Goal: Task Accomplishment & Management: Complete application form

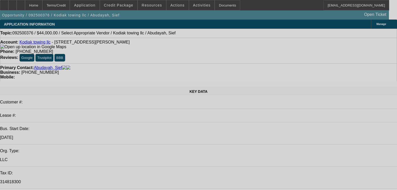
select select "0.2"
select select "2"
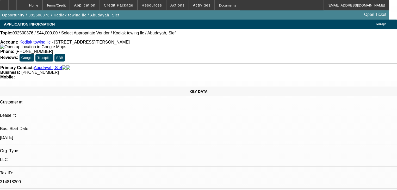
select select "2"
select select "0.1"
select select "4"
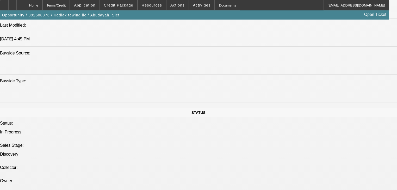
scroll to position [479, 0]
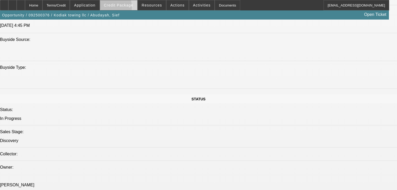
click at [111, 8] on span at bounding box center [118, 5] width 37 height 13
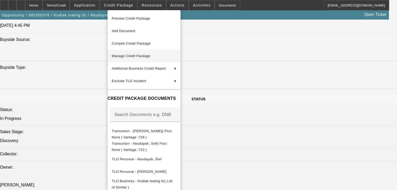
click at [126, 55] on span "Manage Credit Package" at bounding box center [131, 56] width 39 height 4
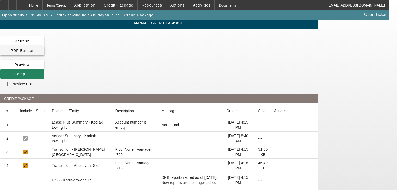
click at [44, 46] on span at bounding box center [22, 50] width 44 height 13
click at [30, 72] on span "Compile" at bounding box center [22, 74] width 16 height 4
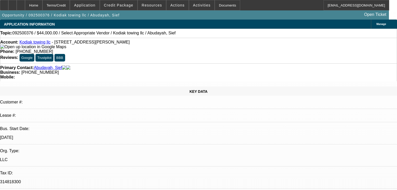
select select "0.2"
select select "2"
select select "0.1"
select select "4"
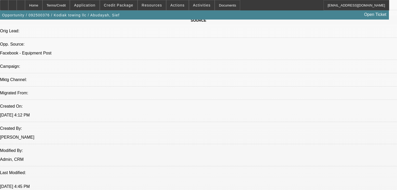
scroll to position [319, 0]
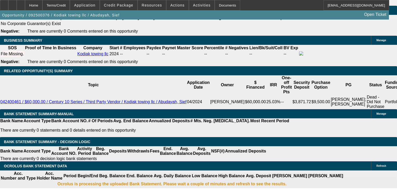
scroll to position [798, 0]
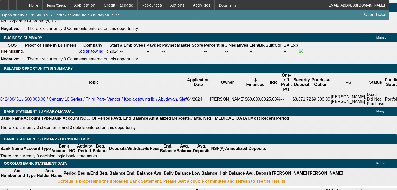
select select "0.15"
type input "$8,250.00"
type input "UNKNOWN"
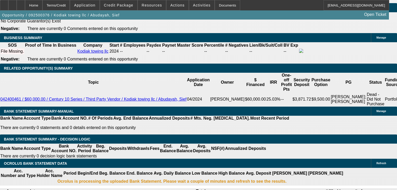
type input "$3,836.00"
type input "$1,918.00"
select select "0.1"
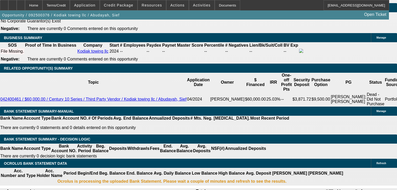
type input "$5,500.00"
type input "$4,061.64"
type input "$2,030.82"
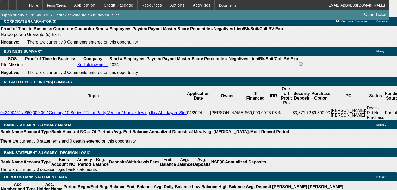
scroll to position [777, 0]
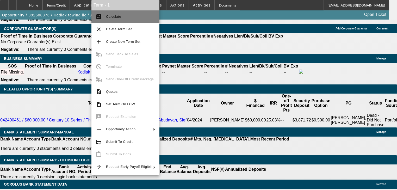
click at [120, 21] on button "calculate Calculate" at bounding box center [125, 16] width 68 height 13
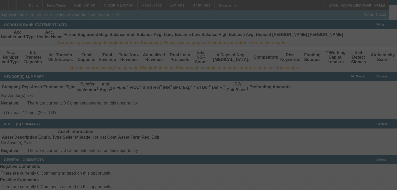
scroll to position [884, 0]
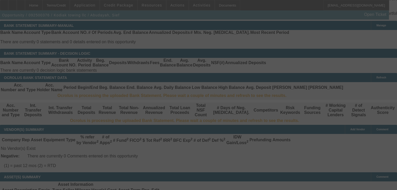
select select "0.1"
select select "2"
select select "0.1"
select select "4"
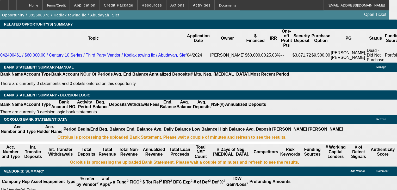
scroll to position [821, 0]
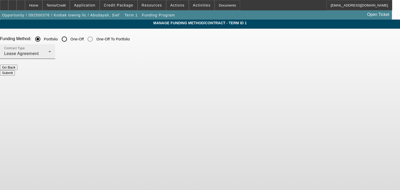
click at [51, 57] on div "Contract Type Lease Agreement" at bounding box center [27, 51] width 47 height 15
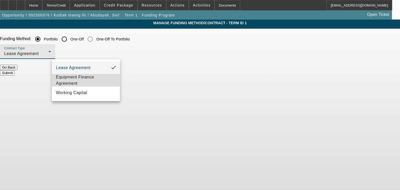
click at [95, 80] on span "Equipment Finance Agreement" at bounding box center [86, 80] width 60 height 13
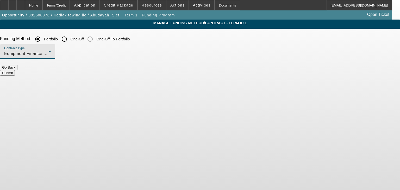
click at [15, 72] on button "Submit" at bounding box center [7, 72] width 15 height 5
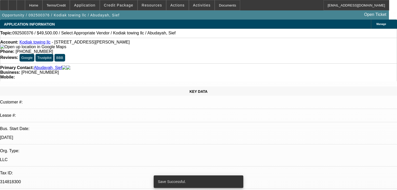
select select "0.1"
select select "2"
select select "0"
select select "6"
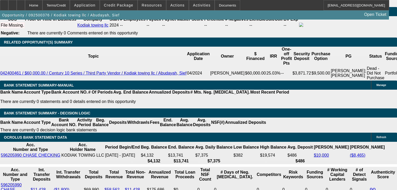
scroll to position [792, 0]
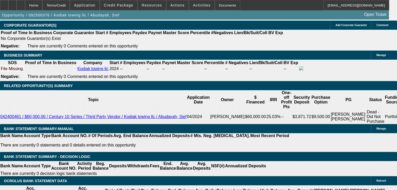
scroll to position [771, 0]
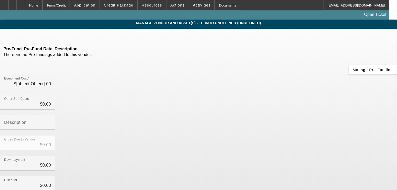
type input "$55,000.00"
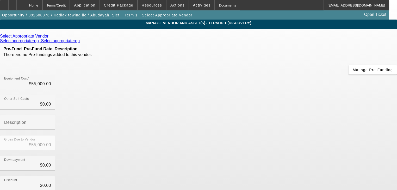
click at [50, 38] on icon at bounding box center [50, 36] width 0 height 4
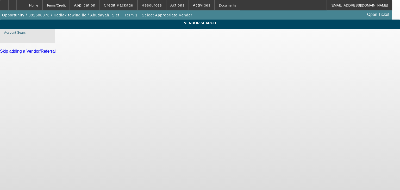
click at [51, 41] on input "Account Search" at bounding box center [27, 38] width 47 height 6
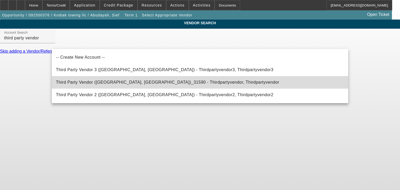
click at [123, 85] on mat-option "Third Party Vendor (Northbrook, IL)_31590 - Thirdpartyvendor, Thirdpartyvendor" at bounding box center [200, 82] width 297 height 13
type input "Third Party Vendor (Northbrook, IL)_31590 - Thirdpartyvendor, Thirdpartyvendor"
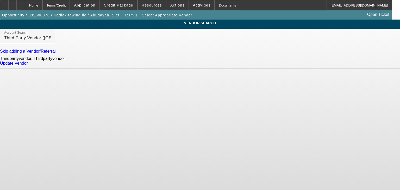
click at [28, 65] on link "Update Vendor" at bounding box center [14, 63] width 28 height 4
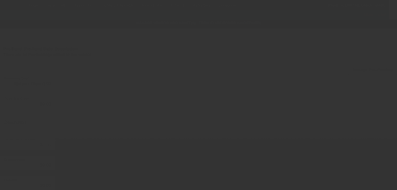
type input "$55,000.00"
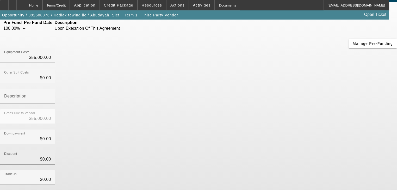
scroll to position [51, 0]
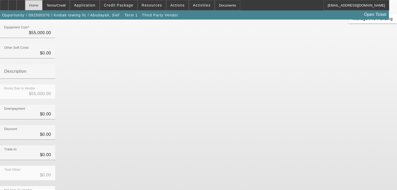
click at [42, 8] on div "Home" at bounding box center [33, 5] width 17 height 10
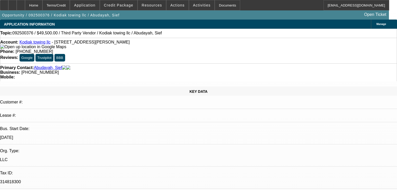
select select "0.1"
select select "2"
select select "0"
select select "6"
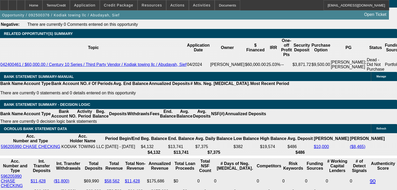
scroll to position [834, 0]
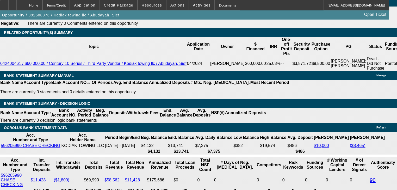
type input "UNKNOWN"
type input "3"
type input "$34,350.94"
type input "$17,175.47"
type input "36"
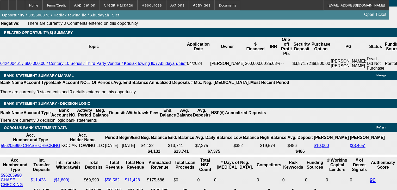
type input "$3,904.82"
type input "$1,952.41"
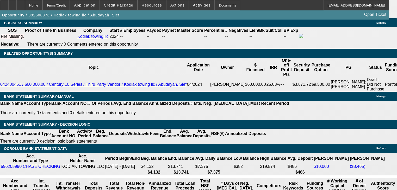
type input "36"
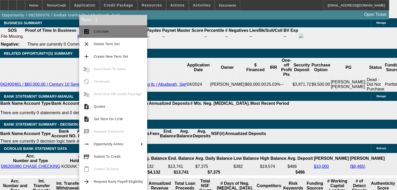
click at [102, 34] on span "Calculate" at bounding box center [118, 31] width 49 height 6
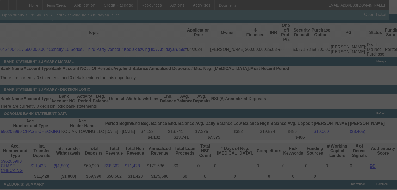
scroll to position [855, 0]
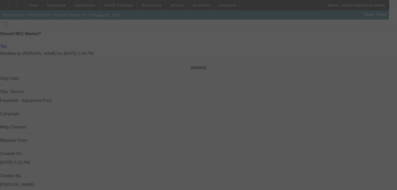
select select "0.1"
select select "2"
select select "0"
select select "6"
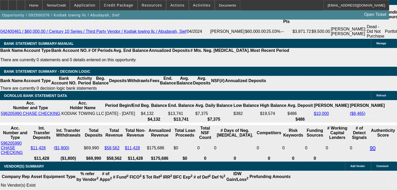
scroll to position [856, 0]
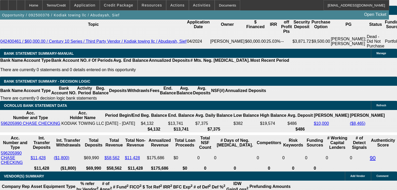
type input "2"
type input "UNKNOWN"
type input "22"
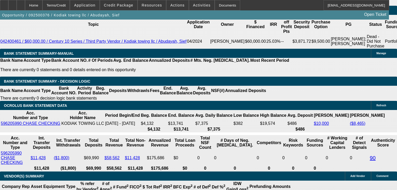
type input "$1,417.81"
type input "$2,835.62"
type input "$1,890.43"
type input "$3,780.86"
type input "2"
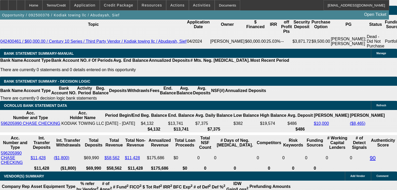
type input "$1,417.81"
type input "$2,835.62"
type input "20"
type input "$1,839.60"
type input "0"
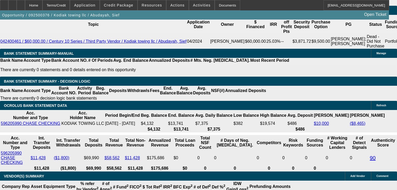
type input "$3,679.20"
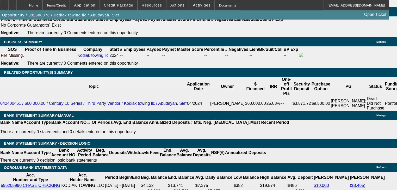
scroll to position [793, 0]
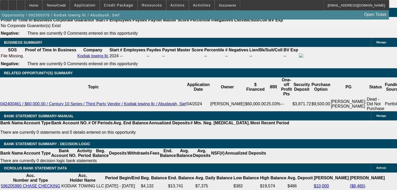
type input "$0.00"
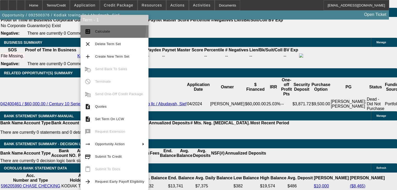
click at [105, 28] on span "Calculate" at bounding box center [119, 31] width 49 height 6
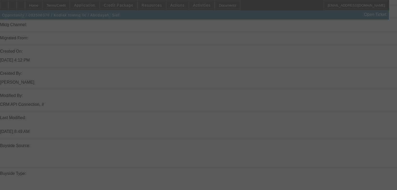
scroll to position [397, 0]
select select "0.1"
select select "2"
select select "0"
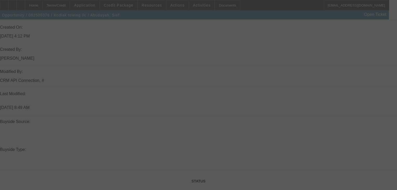
select select "6"
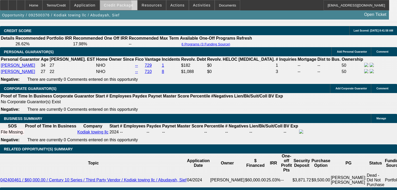
scroll to position [710, 0]
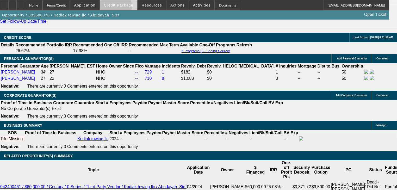
click at [118, 7] on span at bounding box center [118, 5] width 37 height 13
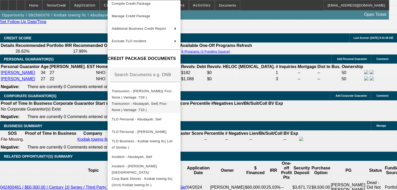
scroll to position [31, 0]
click at [79, 65] on div at bounding box center [198, 95] width 397 height 190
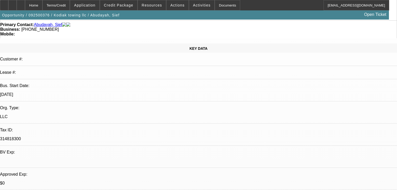
scroll to position [0, 0]
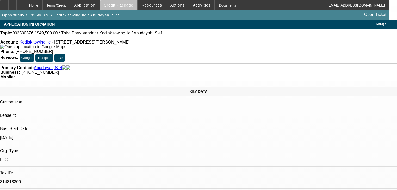
click at [130, 8] on span at bounding box center [118, 5] width 37 height 13
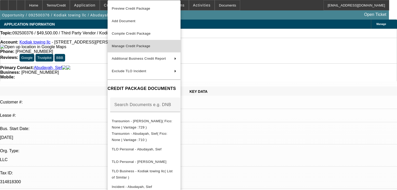
click at [141, 50] on button "Manage Credit Package" at bounding box center [144, 46] width 73 height 13
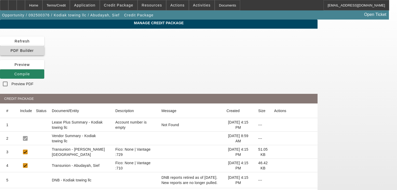
click at [44, 46] on span at bounding box center [22, 50] width 44 height 13
click at [30, 72] on span "Compile" at bounding box center [22, 74] width 16 height 4
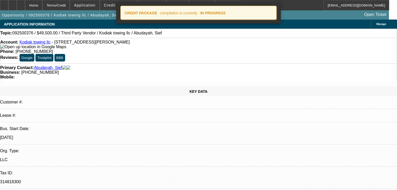
select select "0.1"
select select "2"
select select "0"
select select "6"
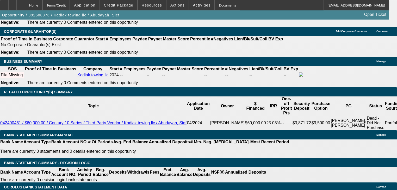
scroll to position [792, 0]
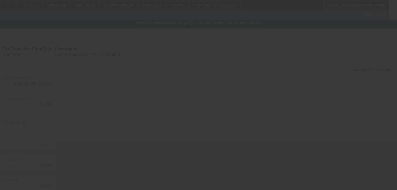
type input "$55,000.00"
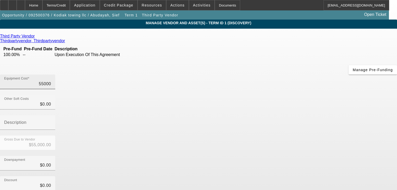
click at [51, 81] on input "55000" at bounding box center [27, 84] width 47 height 6
type input "6"
type input "$6.00"
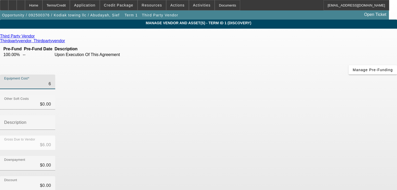
type input "60"
type input "$60.00"
type input "600"
type input "$600.00"
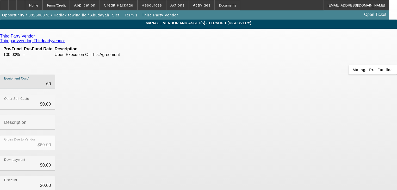
type input "$600.00"
type input "6000"
type input "$6,000.00"
type input "60000"
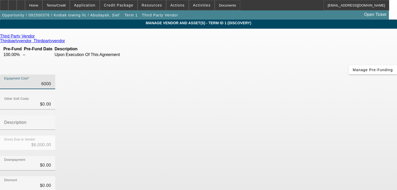
type input "$60,000.00"
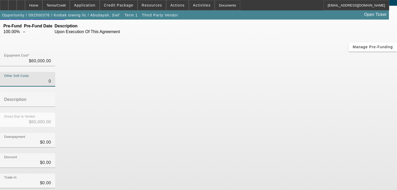
scroll to position [51, 0]
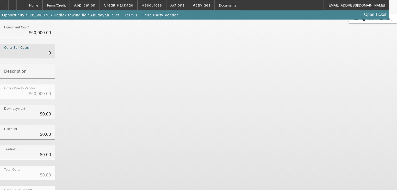
type input "$0.00"
drag, startPoint x: 319, startPoint y: 147, endPoint x: 315, endPoint y: 150, distance: 5.1
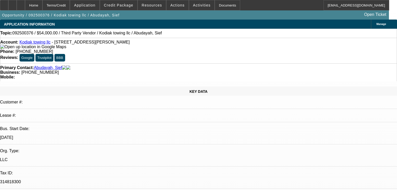
select select "0.1"
select select "2"
select select "0"
select select "6"
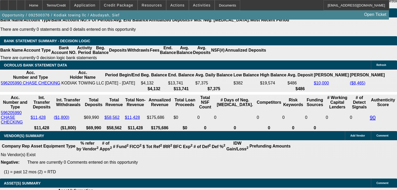
scroll to position [750, 0]
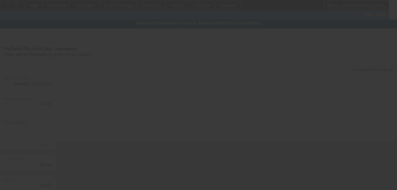
type input "$60,000.00"
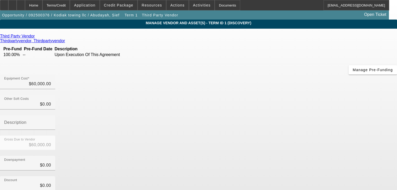
click at [36, 38] on icon at bounding box center [36, 36] width 0 height 4
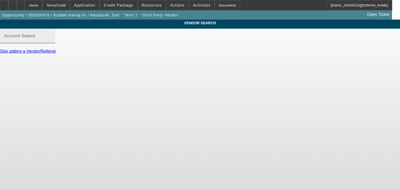
click at [35, 38] on mat-label "Account Search" at bounding box center [19, 36] width 31 height 4
click at [51, 41] on input "Account Search" at bounding box center [27, 38] width 47 height 6
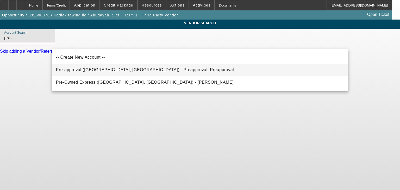
click at [96, 71] on span "Pre-approval (Northbrook, IL) - Preapproval, Preapproval" at bounding box center [145, 69] width 178 height 4
type input "Pre-approval (Northbrook, IL) - Preapproval, Preapproval"
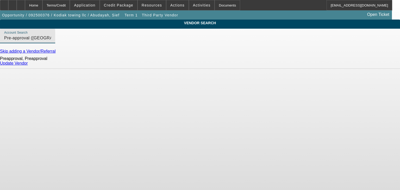
click at [28, 65] on link "Update Vendor" at bounding box center [14, 63] width 28 height 4
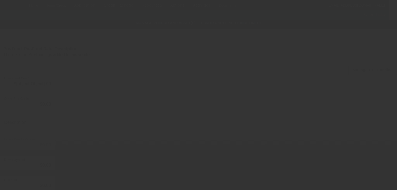
type input "$60,000.00"
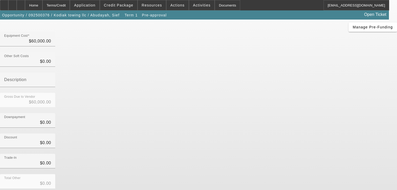
scroll to position [51, 0]
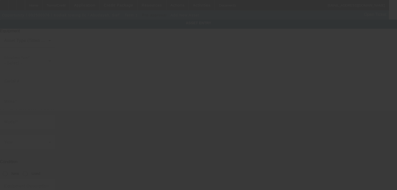
type input "2042 Millcrest Dr"
type input "Hoschton"
type input "30548"
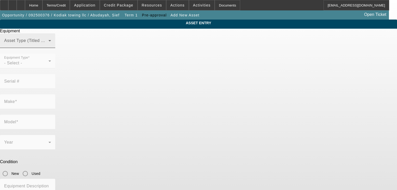
click at [48, 46] on span at bounding box center [26, 43] width 44 height 6
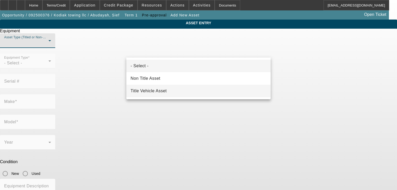
scroll to position [6, 0]
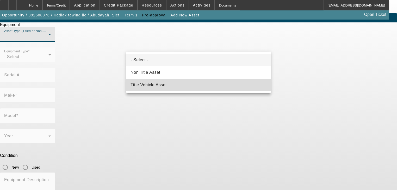
click at [167, 89] on mat-option "Title Vehicle Asset" at bounding box center [198, 85] width 144 height 13
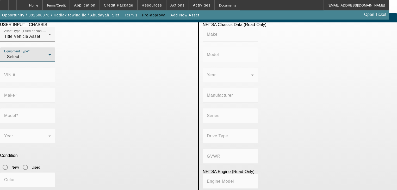
click at [48, 60] on div "- Select -" at bounding box center [26, 57] width 44 height 6
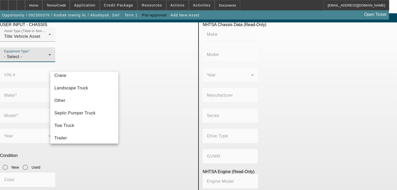
scroll to position [57, 0]
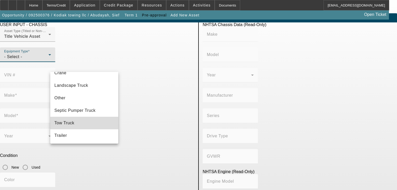
click at [85, 118] on mat-option "Tow Truck" at bounding box center [84, 123] width 68 height 13
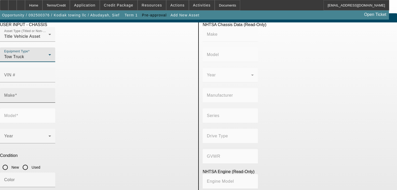
click at [51, 94] on input "Make" at bounding box center [27, 97] width 47 height 6
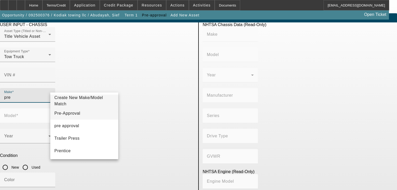
click at [82, 112] on mat-option "Pre-Approval" at bounding box center [84, 113] width 68 height 13
type input "Pre-Approval"
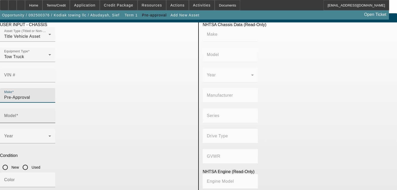
click at [51, 115] on input "Model" at bounding box center [27, 118] width 47 height 6
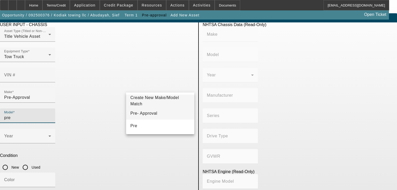
click at [163, 109] on mat-option "Pre- Approval" at bounding box center [160, 113] width 68 height 13
type input "Pre- Approval"
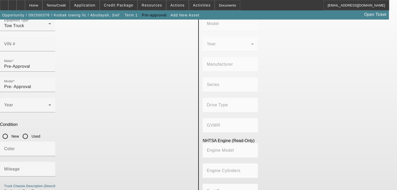
type textarea "Rollback Tow Truck- Medium Duty"
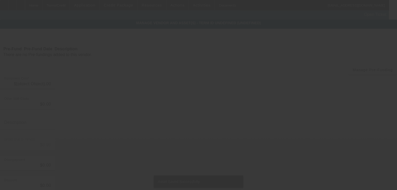
type input "$60,000.00"
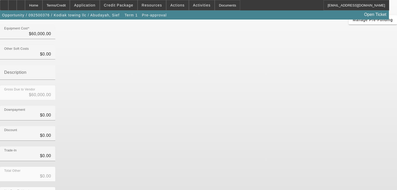
scroll to position [53, 0]
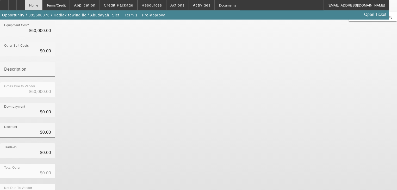
click at [41, 3] on div "Home" at bounding box center [33, 5] width 17 height 10
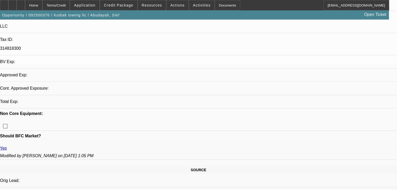
select select "0.1"
select select "2"
select select "0"
select select "6"
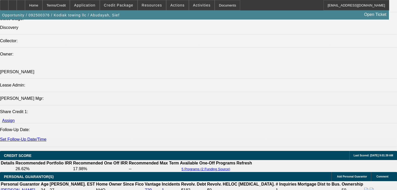
scroll to position [600, 0]
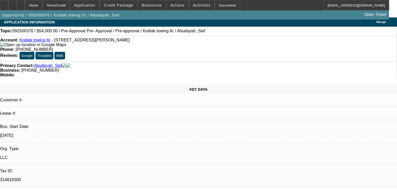
scroll to position [0, 0]
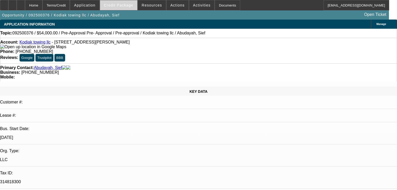
click at [128, 7] on span "Credit Package" at bounding box center [118, 5] width 29 height 4
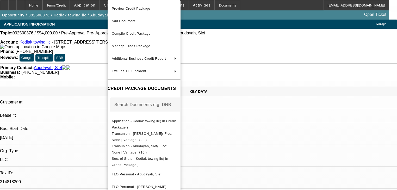
scroll to position [56, 0]
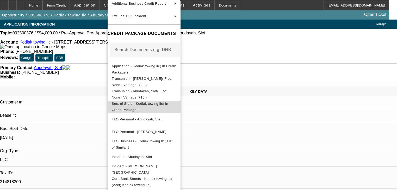
click at [161, 106] on span "Sec. of State - Kodiak towing llc( In Credit Package )" at bounding box center [144, 107] width 65 height 13
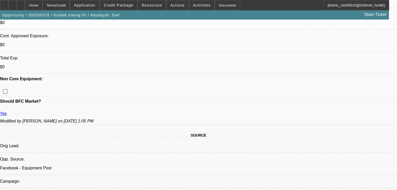
scroll to position [146, 0]
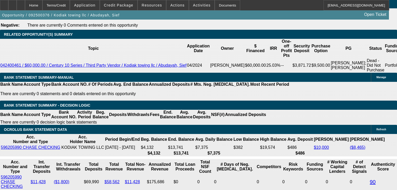
scroll to position [834, 0]
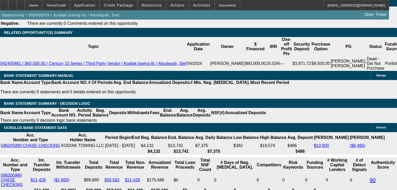
select select "0.15"
type input "$9,000.00"
type input "UNKNOWN"
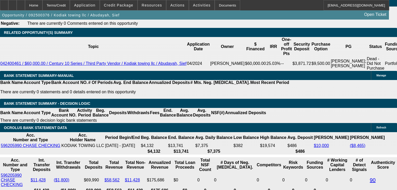
type input "$3,790.68"
type input "$1,895.34"
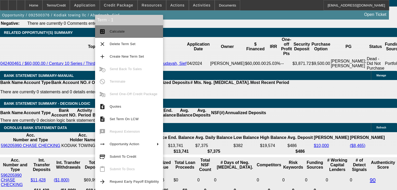
click at [107, 35] on button "calculate Calculate" at bounding box center [129, 31] width 68 height 13
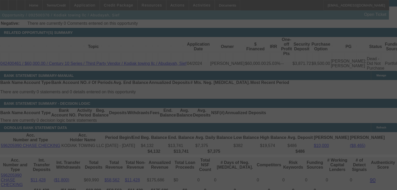
select select "0.15"
select select "2"
select select "0"
select select "6"
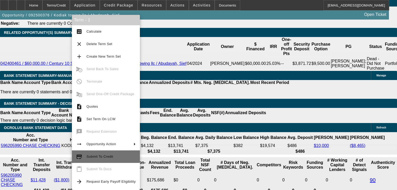
click at [109, 160] on button "credit_score Submit To Credit" at bounding box center [106, 156] width 68 height 13
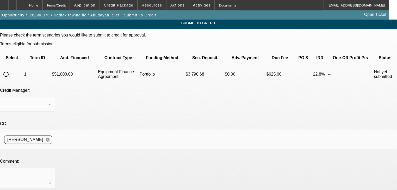
click at [11, 69] on input "radio" at bounding box center [6, 74] width 10 height 10
radio input "true"
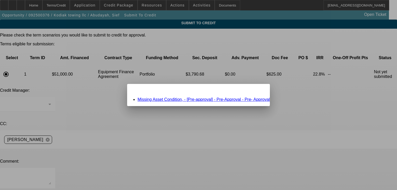
click at [158, 99] on link "Missing Asset Condition, - [Pre-approval] - Pre-Approval - Pre- Approval" at bounding box center [204, 99] width 132 height 4
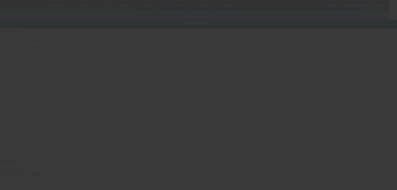
type input "Pre-Approval"
type input "Pre- Approval"
type textarea "Rollback Tow Truck- Medium Duty"
type input "2042 Millcrest Dr"
type input "Hoschton"
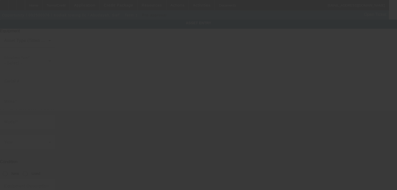
type input "30548"
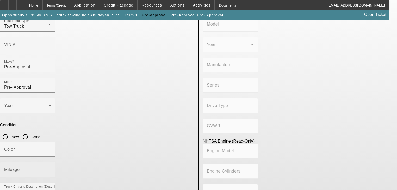
scroll to position [37, 0]
click at [30, 131] on input "Used" at bounding box center [25, 136] width 10 height 10
radio input "true"
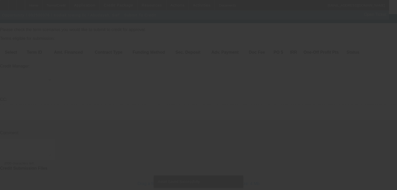
scroll to position [7, 0]
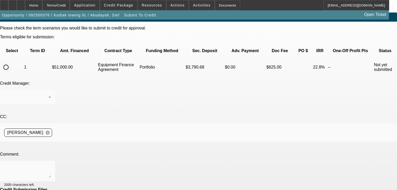
click at [12, 61] on div at bounding box center [6, 67] width 13 height 13
radio input "true"
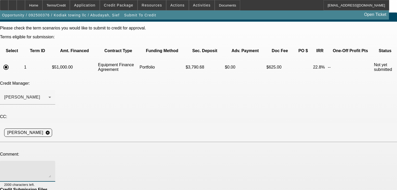
click at [51, 165] on textarea at bounding box center [27, 171] width 47 height 13
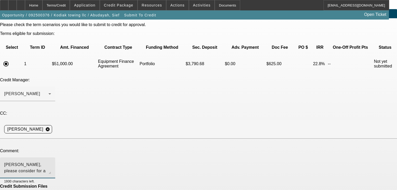
scroll to position [31, 0]
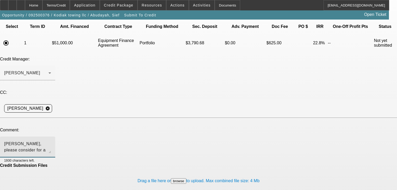
type textarea "George, please consider for a pre-approval in the portfolio. Thank you"
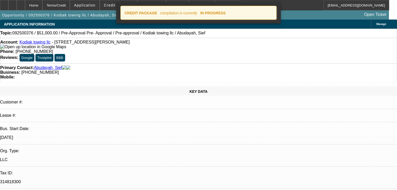
select select "0.15"
select select "2"
select select "0"
select select "6"
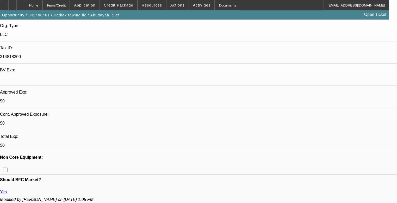
select select "0"
select select "2"
select select "0.1"
select select "4"
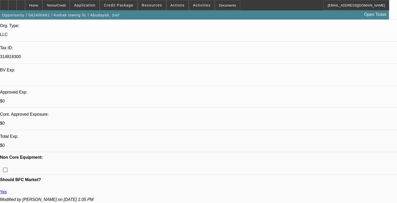
select select "0"
select select "2"
select select "0.1"
select select "4"
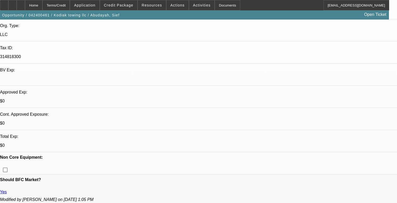
select select "0"
select select "2"
select select "0.1"
select select "4"
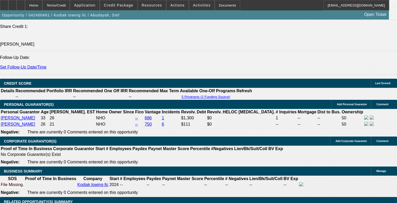
scroll to position [730, 0]
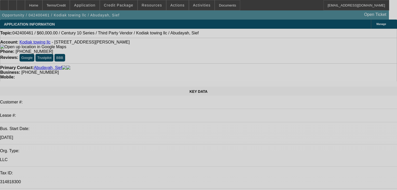
select select "0"
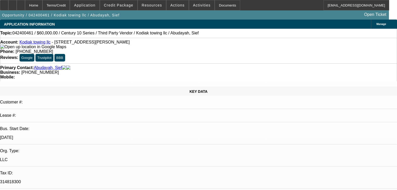
select select "2"
select select "0.1"
select select "4"
select select "0"
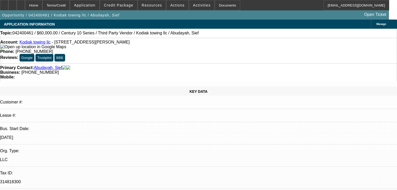
select select "2"
select select "0.1"
select select "4"
select select "0"
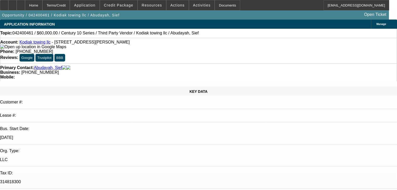
select select "2"
select select "0.1"
select select "4"
click at [127, 9] on span at bounding box center [118, 5] width 37 height 13
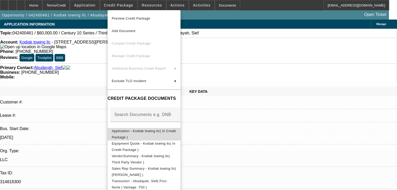
click at [172, 132] on span "Application - Kodiak towing llc( In Credit Package )" at bounding box center [144, 134] width 64 height 10
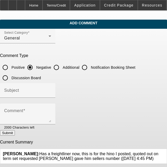
click at [61, 67] on input "Additional" at bounding box center [56, 67] width 10 height 10
radio input "true"
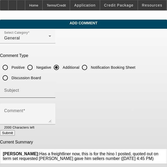
click at [51, 87] on div "Subject" at bounding box center [27, 90] width 47 height 15
type input "Write Up"
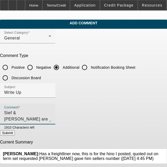
click at [51, 112] on textarea "Sief & Areej Abudayah are each 50% owners of Kodia Towing LLC. They have been i…" at bounding box center [27, 115] width 47 height 13
type textarea "Sief & Areej Abudayah are each 50% owners of Kodia Towing LLC. They have been i…"
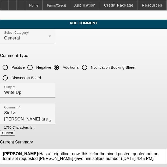
click at [15, 134] on button "Submit" at bounding box center [7, 132] width 15 height 5
radio input "true"
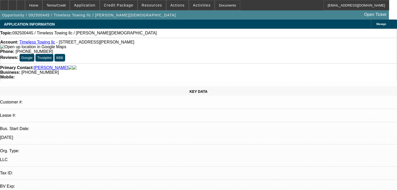
select select "0"
select select "2"
select select "0.1"
select select "4"
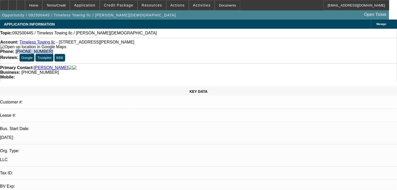
drag, startPoint x: 149, startPoint y: 43, endPoint x: 174, endPoint y: 44, distance: 25.3
click at [174, 49] on div "Phone: [PHONE_NUMBER]" at bounding box center [198, 51] width 397 height 5
copy span "[PHONE_NUMBER]"
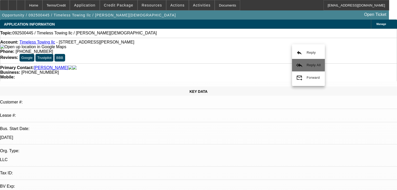
click at [305, 63] on button "reply_all Reply All" at bounding box center [308, 65] width 33 height 13
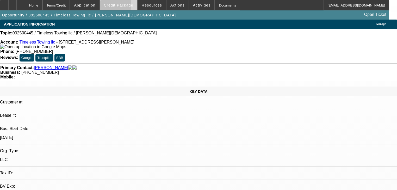
click at [112, 6] on span "Credit Package" at bounding box center [118, 5] width 29 height 4
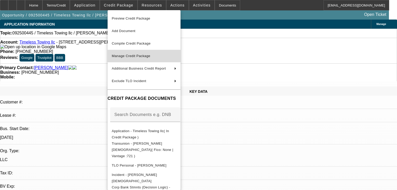
click at [139, 54] on span "Manage Credit Package" at bounding box center [144, 56] width 65 height 6
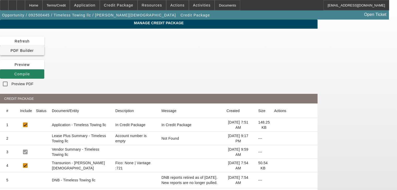
click at [44, 44] on span at bounding box center [22, 50] width 44 height 13
click at [44, 68] on span at bounding box center [22, 74] width 44 height 13
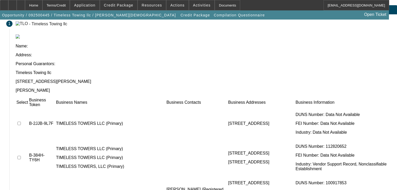
scroll to position [58, 0]
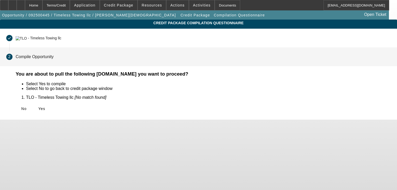
scroll to position [0, 0]
click at [50, 107] on span at bounding box center [41, 108] width 17 height 13
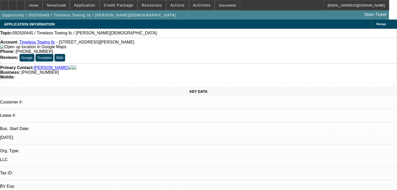
select select "0"
select select "2"
select select "0.1"
select select "4"
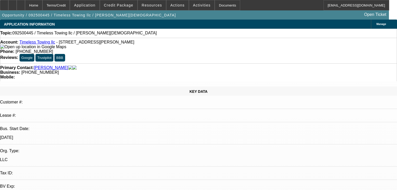
radio input "true"
type textarea "VM & Text"
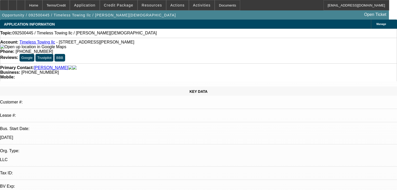
radio input "true"
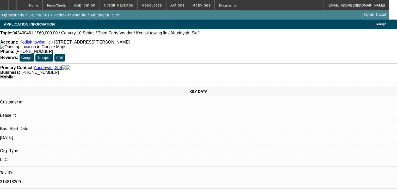
select select "0"
select select "2"
select select "0.1"
select select "4"
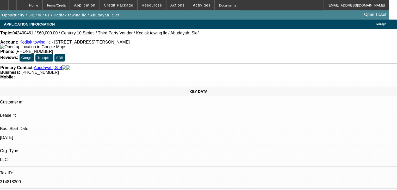
select select "0"
select select "2"
select select "0.1"
select select "4"
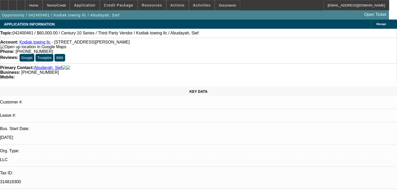
select select "0"
select select "2"
select select "0.1"
select select "4"
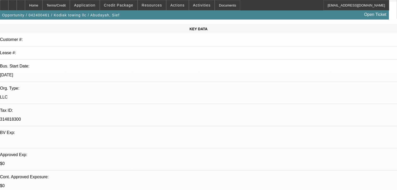
scroll to position [63, 0]
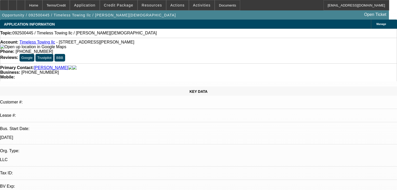
select select "0"
select select "2"
select select "0.1"
select select "4"
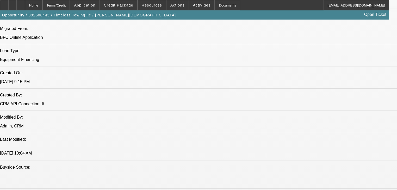
scroll to position [375, 0]
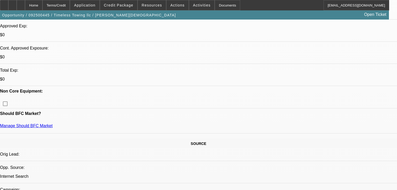
scroll to position [188, 0]
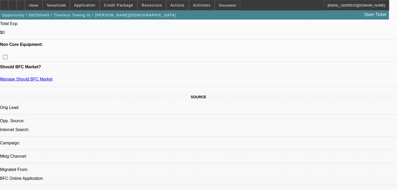
scroll to position [208, 0]
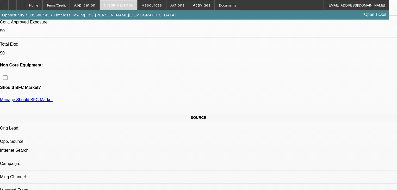
click at [124, 8] on span at bounding box center [118, 5] width 37 height 13
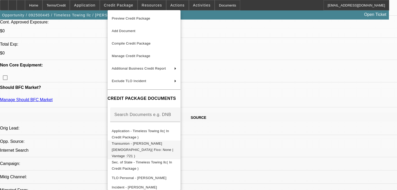
scroll to position [13, 0]
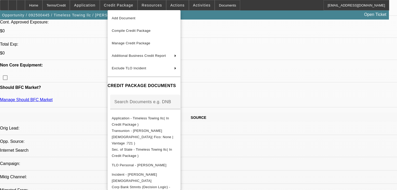
click at [73, 111] on div at bounding box center [198, 95] width 397 height 190
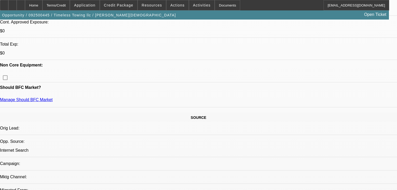
radio input "true"
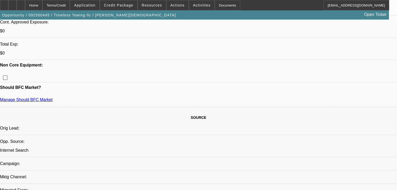
type textarea "F"
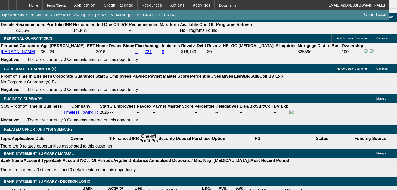
scroll to position [688, 0]
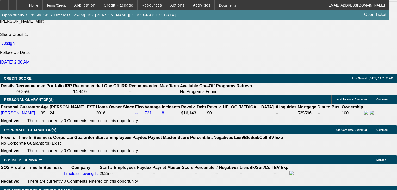
type textarea "First job in towing, Ram 5500 4x4.. All rollbacks.. 109k Brand new."
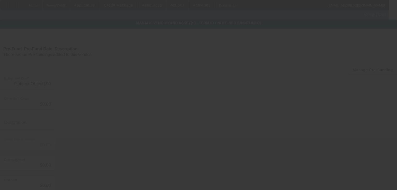
type input "$70,000.00"
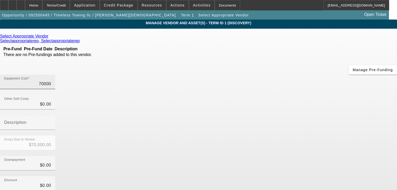
click at [51, 81] on input "70000" at bounding box center [27, 84] width 47 height 6
type input "1"
type input "$1.00"
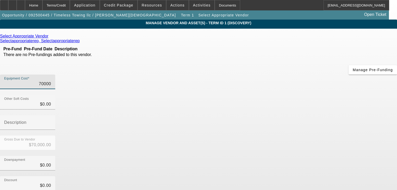
type input "$1.00"
type input "10"
type input "$10.00"
type input "100"
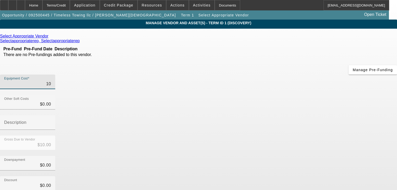
type input "$100.00"
type input "1000"
type input "$1,000.00"
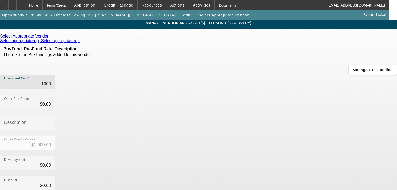
type input "10000"
type input "$10,000.00"
type input "100000"
type input "$100,000.00"
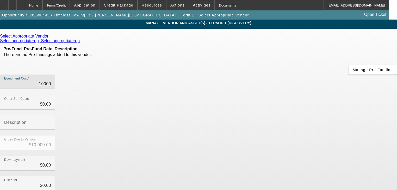
type input "$100,000.00"
type input "0"
type input "100000"
type input "$0.00"
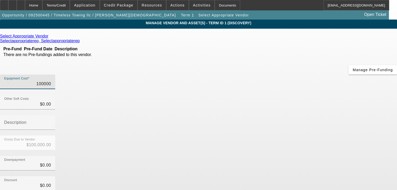
click at [51, 81] on input "100000" at bounding box center [27, 84] width 47 height 6
type input "1"
type input "$1.00"
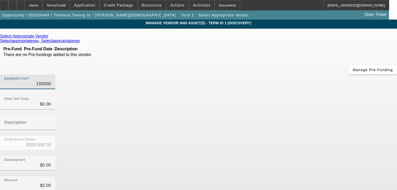
type input "$1.00"
type input "10"
type input "$10.00"
type input "109"
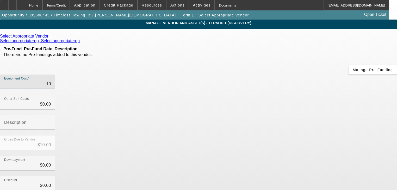
type input "$109.00"
type input "1090"
type input "$1,090.00"
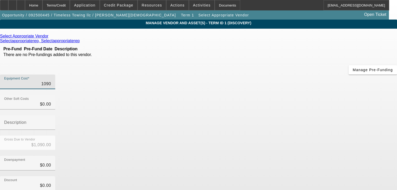
type input "10900"
type input "$10,900.00"
type input "109000"
type input "$109,000.00"
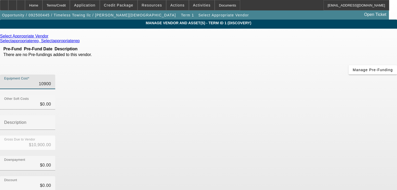
type input "$109,000.00"
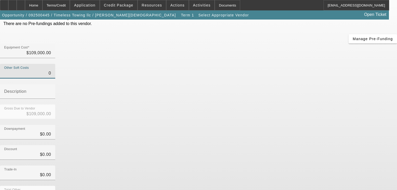
scroll to position [53, 0]
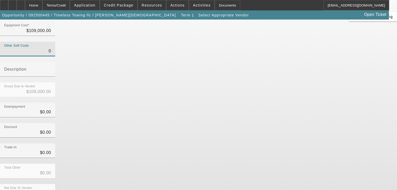
type input "$0.00"
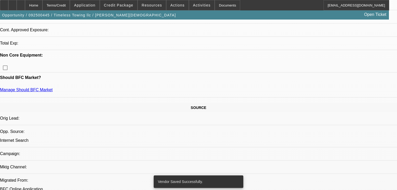
select select "0"
select select "2"
select select "0.1"
select select "4"
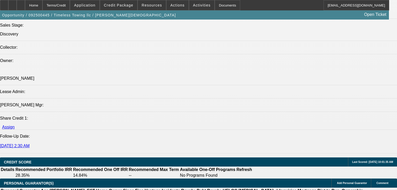
scroll to position [701, 0]
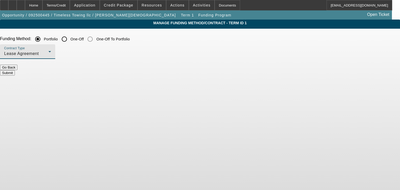
click at [48, 52] on div "Lease Agreement" at bounding box center [26, 54] width 44 height 6
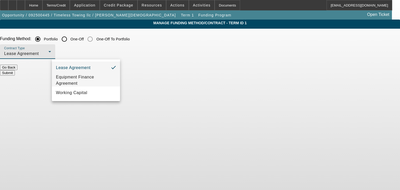
click at [101, 74] on mat-option "Equipment Finance Agreement" at bounding box center [86, 80] width 68 height 13
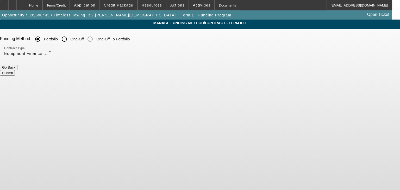
click at [15, 70] on button "Submit" at bounding box center [7, 72] width 15 height 5
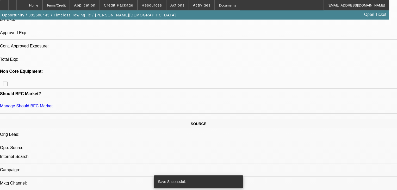
select select "0"
select select "2"
select select "0"
select select "6"
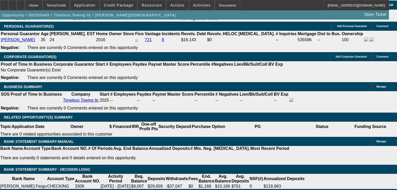
scroll to position [771, 0]
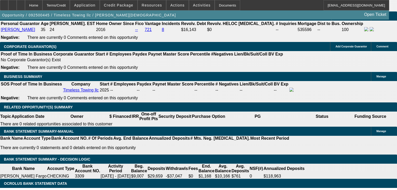
type input "UNKNOWN"
type input "60"
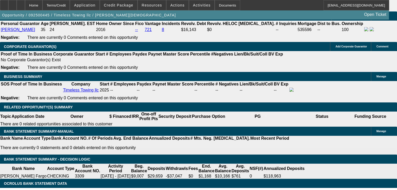
select select "0.15"
type input "$16,350.00"
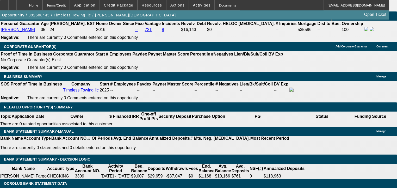
type input "2"
type input "$3,247.90"
type input "$1,623.95"
type input "22"
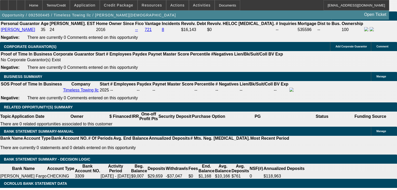
type input "0"
type input "$5,117.78"
type input "$2,558.89"
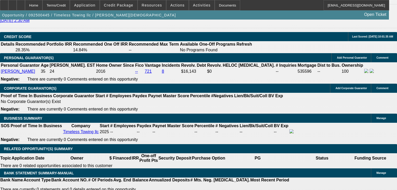
scroll to position [730, 0]
type input "$0.00"
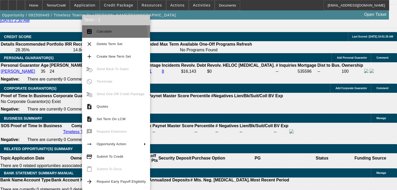
click at [99, 35] on button "calculate Calculate" at bounding box center [116, 31] width 68 height 13
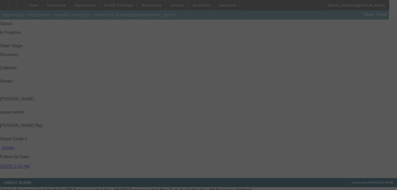
scroll to position [750, 0]
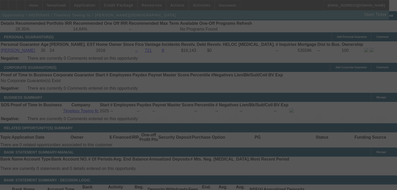
select select "0.15"
select select "2"
select select "0"
select select "6"
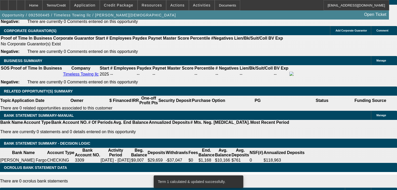
scroll to position [730, 0]
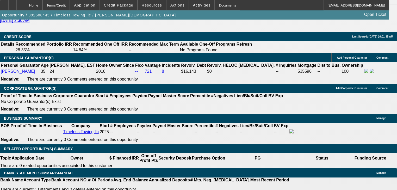
select select "0.2"
type input "$21,800.00"
type input "UNKNOWN"
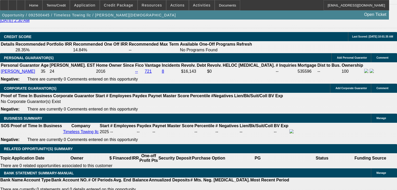
type input "$4,816.74"
type input "$2,408.37"
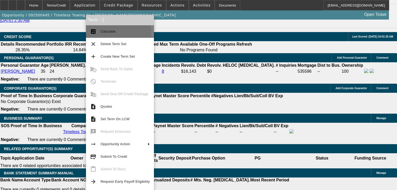
click at [100, 34] on button "calculate Calculate" at bounding box center [120, 31] width 68 height 13
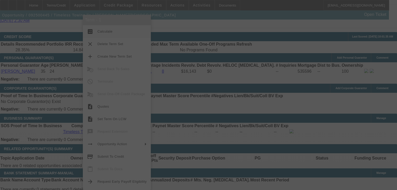
select select "0.2"
select select "2"
select select "0"
select select "6"
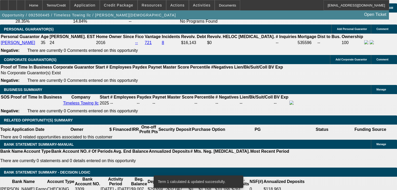
scroll to position [750, 0]
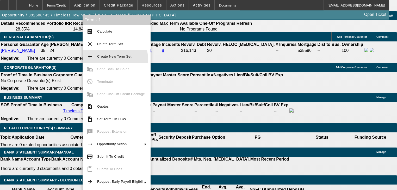
click at [83, 63] on button "add Create New Term Set" at bounding box center [117, 56] width 68 height 13
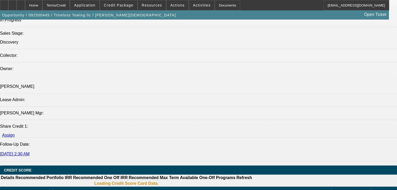
select select "0.2"
select select "2"
select select "0"
select select "6"
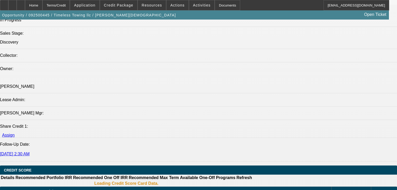
select select "0.2"
select select "2"
select select "0"
select select "6"
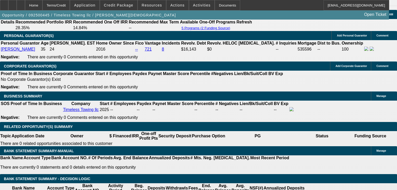
scroll to position [766, 0]
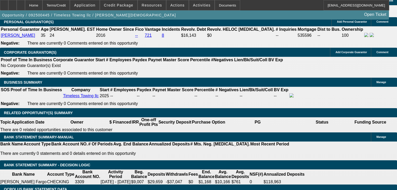
type input "$45,000.00"
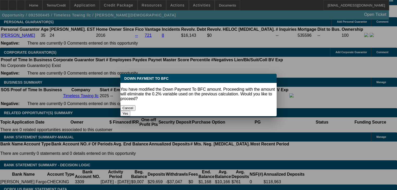
click at [130, 111] on button "Yes" at bounding box center [125, 113] width 10 height 5
select select "0"
type input "UNKNOWN"
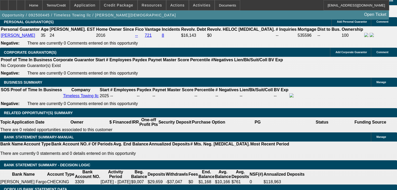
type input "$3,535.22"
type input "$1,767.61"
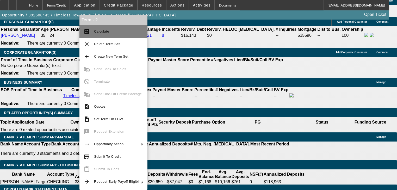
click at [84, 33] on mat-icon "calculate" at bounding box center [87, 31] width 6 height 6
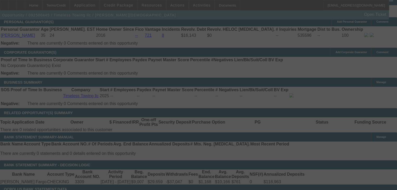
select select "0"
select select "2"
select select "0"
select select "6"
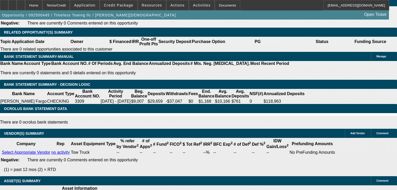
scroll to position [825, 0]
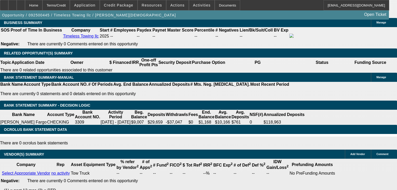
type input "1"
type input "$2.00"
type input "UNKNOWN"
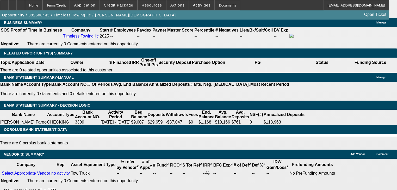
type input "1800"
type input "$3,600.00"
type input "22.9"
type input "$1,800.00"
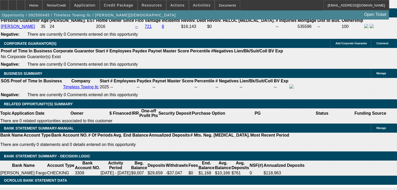
scroll to position [763, 0]
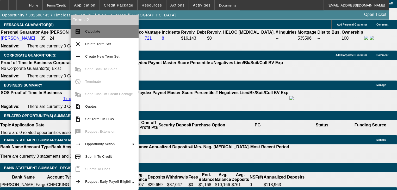
click at [82, 33] on button "calculate Calculate" at bounding box center [105, 31] width 68 height 13
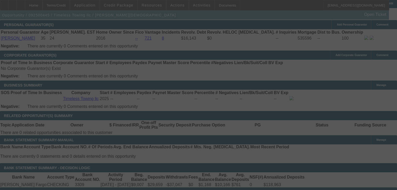
select select "0"
select select "2"
select select "0"
select select "6"
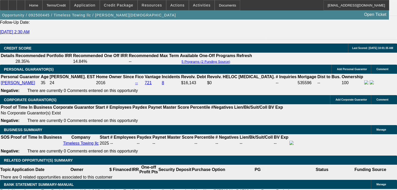
scroll to position [718, 0]
radio input "true"
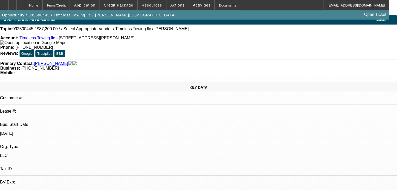
scroll to position [0, 0]
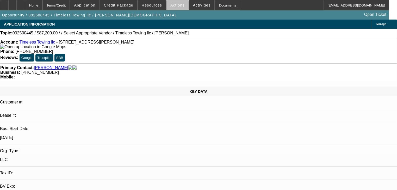
click at [177, 7] on span at bounding box center [178, 5] width 22 height 13
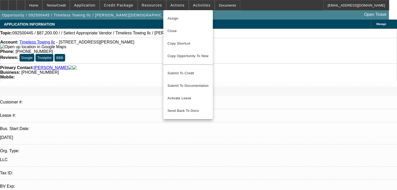
click at [122, 6] on div at bounding box center [198, 95] width 397 height 190
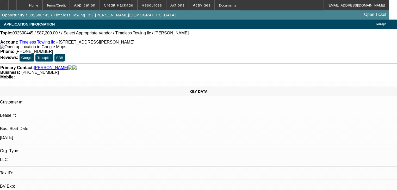
click at [122, 6] on span "Credit Package" at bounding box center [118, 5] width 29 height 4
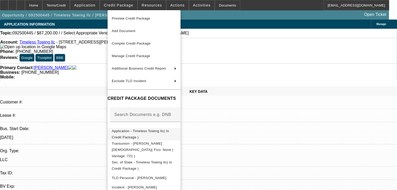
click at [147, 135] on span "Application - Timeless Towing llc( In Credit Package )" at bounding box center [144, 134] width 65 height 13
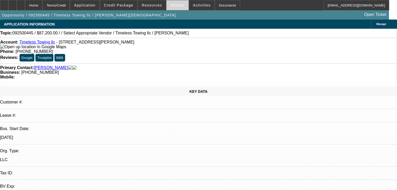
click at [177, 7] on span "Actions" at bounding box center [177, 5] width 14 height 4
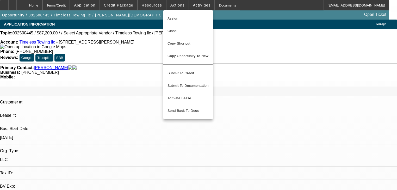
click at [196, 7] on div at bounding box center [198, 95] width 397 height 190
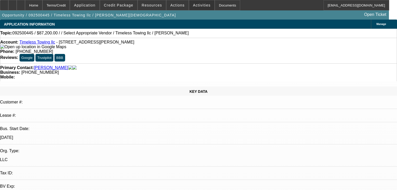
click at [196, 7] on span "Activities" at bounding box center [202, 5] width 18 height 4
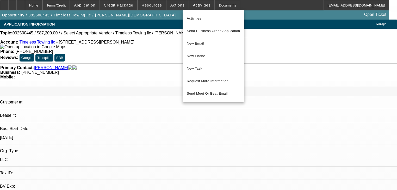
click at [150, 9] on div at bounding box center [198, 95] width 397 height 190
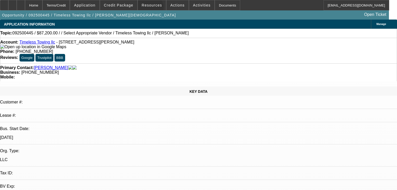
click at [150, 9] on span at bounding box center [152, 5] width 28 height 13
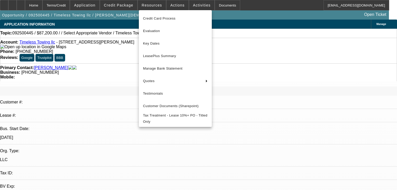
click at [164, 6] on div at bounding box center [198, 95] width 397 height 190
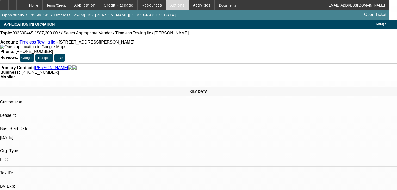
click at [171, 7] on span at bounding box center [178, 5] width 22 height 13
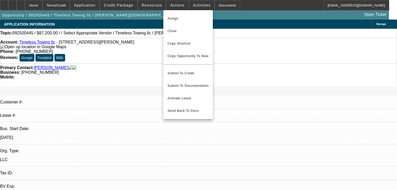
click at [187, 6] on div at bounding box center [198, 95] width 397 height 190
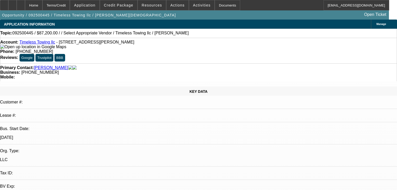
click at [193, 6] on span "Activities" at bounding box center [202, 5] width 18 height 4
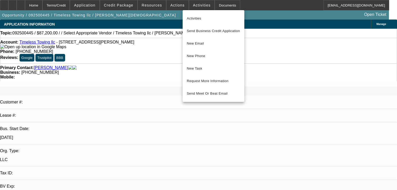
click at [139, 10] on div at bounding box center [198, 95] width 397 height 190
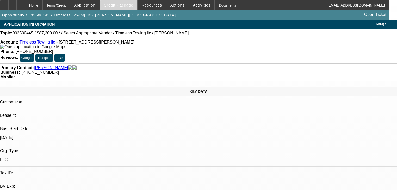
click at [132, 8] on span at bounding box center [118, 5] width 37 height 13
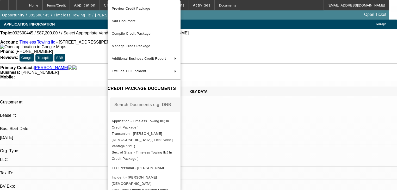
click at [269, 86] on div at bounding box center [198, 95] width 397 height 190
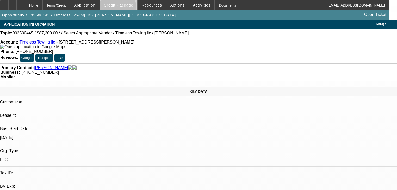
click at [125, 8] on span at bounding box center [118, 5] width 37 height 13
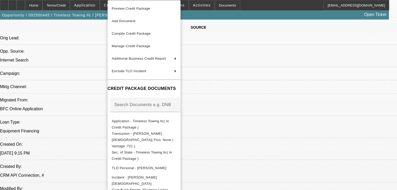
scroll to position [313, 0]
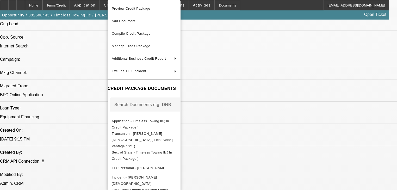
click at [13, 116] on div at bounding box center [198, 95] width 397 height 190
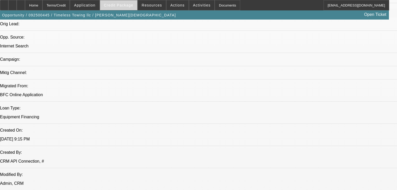
click at [127, 8] on span at bounding box center [118, 5] width 37 height 13
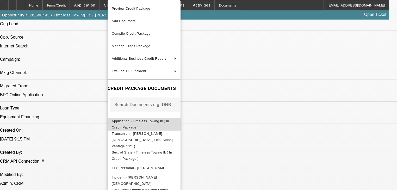
click at [151, 127] on button "Application - Timeless Towing llc( In Credit Package )" at bounding box center [144, 124] width 73 height 13
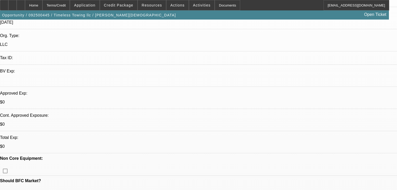
scroll to position [125, 0]
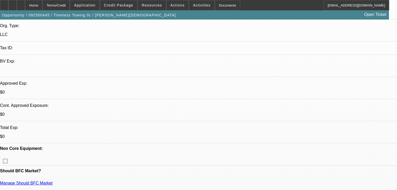
type textarea "Sent start up plan via docusign- requested invoice, putting in his weeks and ta…"
radio input "true"
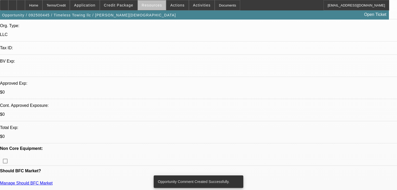
click at [154, 7] on span at bounding box center [152, 5] width 28 height 13
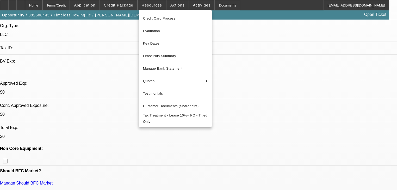
click at [104, 48] on div at bounding box center [198, 95] width 397 height 190
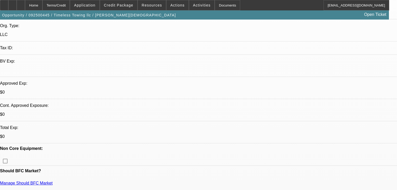
click at [181, 7] on span at bounding box center [178, 5] width 22 height 13
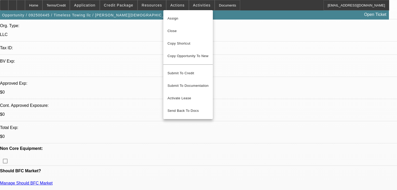
click at [188, 5] on div at bounding box center [198, 95] width 397 height 190
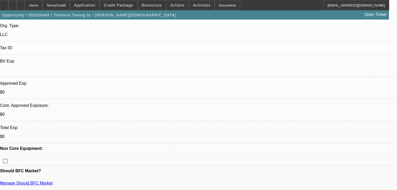
click at [188, 5] on div at bounding box center [198, 95] width 397 height 190
click at [193, 5] on span "Activities" at bounding box center [202, 5] width 18 height 4
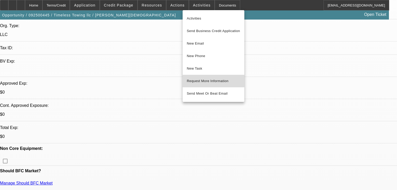
click at [200, 77] on button "Request More Information" at bounding box center [214, 81] width 62 height 13
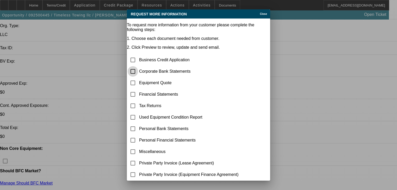
click at [138, 66] on input "checkbox" at bounding box center [133, 71] width 10 height 10
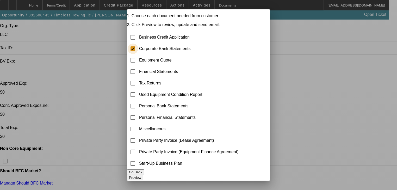
scroll to position [30, 0]
click at [138, 44] on input "checkbox" at bounding box center [133, 49] width 10 height 10
checkbox input "false"
click at [137, 55] on input "checkbox" at bounding box center [133, 60] width 10 height 10
checkbox input "true"
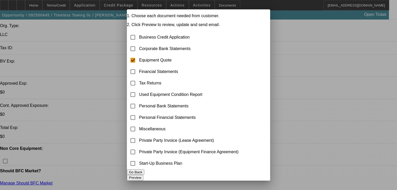
click at [143, 175] on button "Preview" at bounding box center [135, 177] width 16 height 5
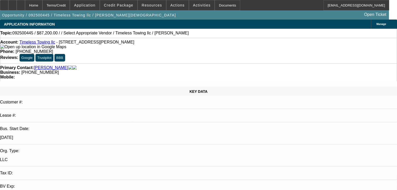
scroll to position [125, 0]
